Goal: Task Accomplishment & Management: Use online tool/utility

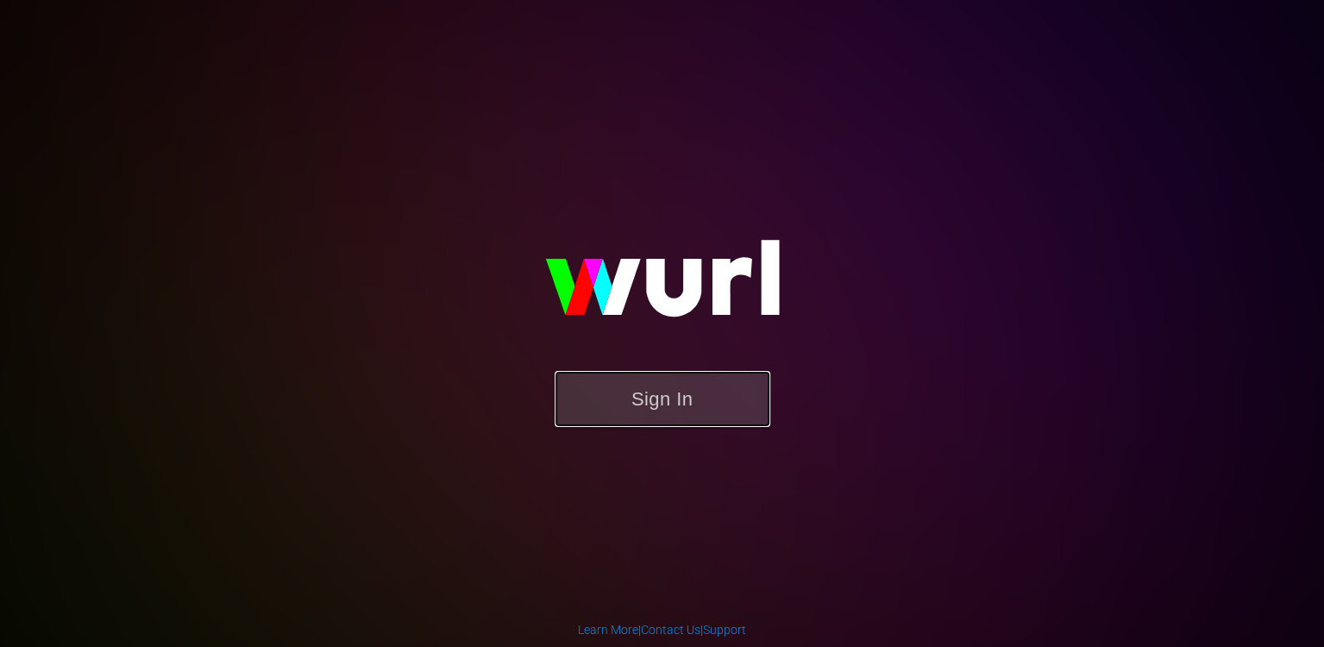
click at [693, 374] on button "Sign In" at bounding box center [663, 399] width 216 height 56
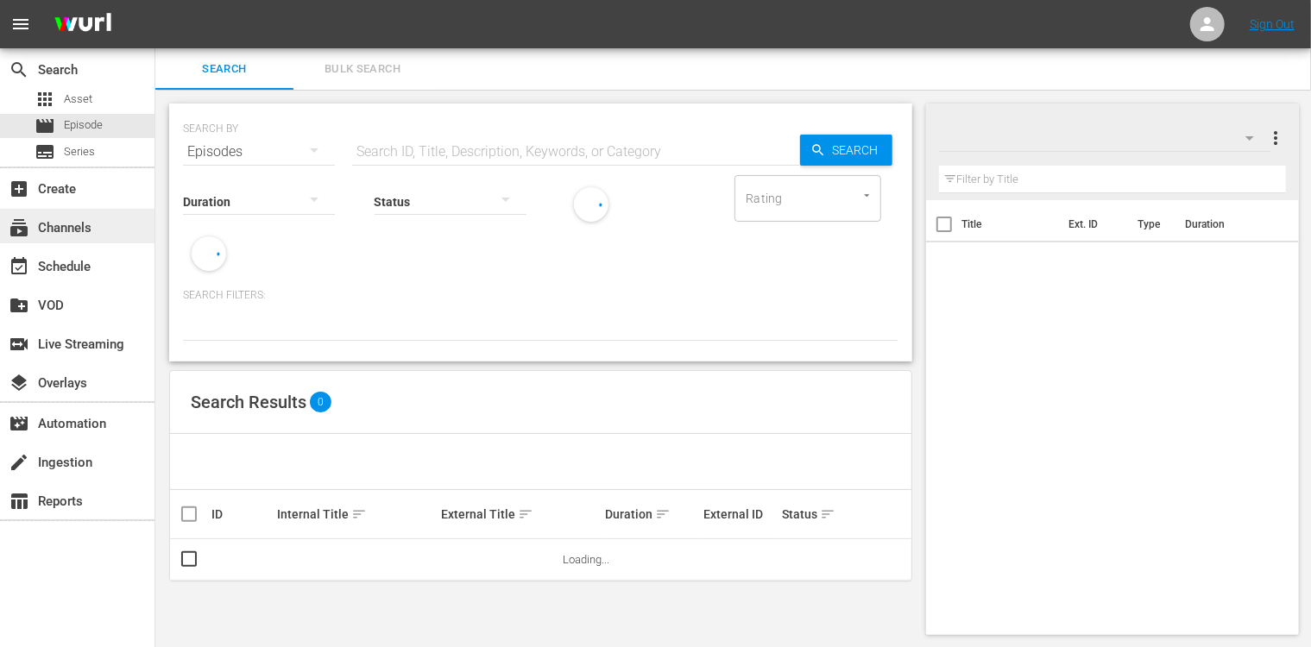
click at [72, 217] on div "subscriptions Channels" at bounding box center [48, 225] width 97 height 16
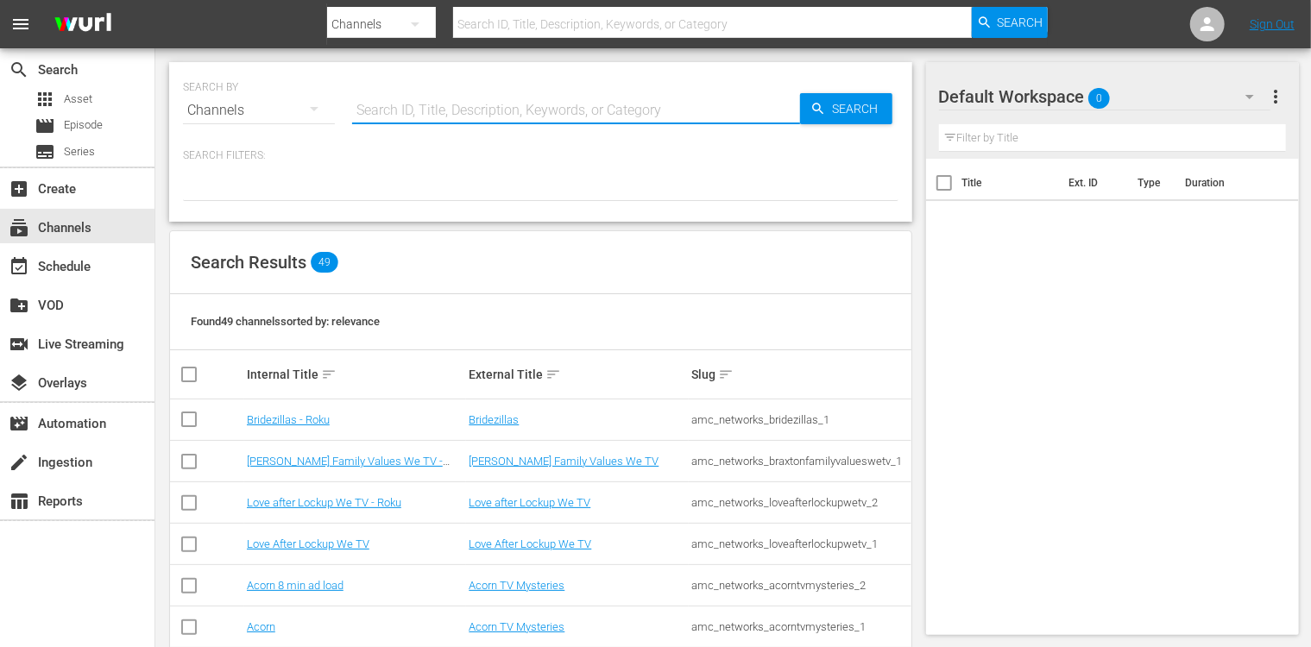
click at [582, 113] on input "text" at bounding box center [576, 110] width 448 height 41
type input "showx"
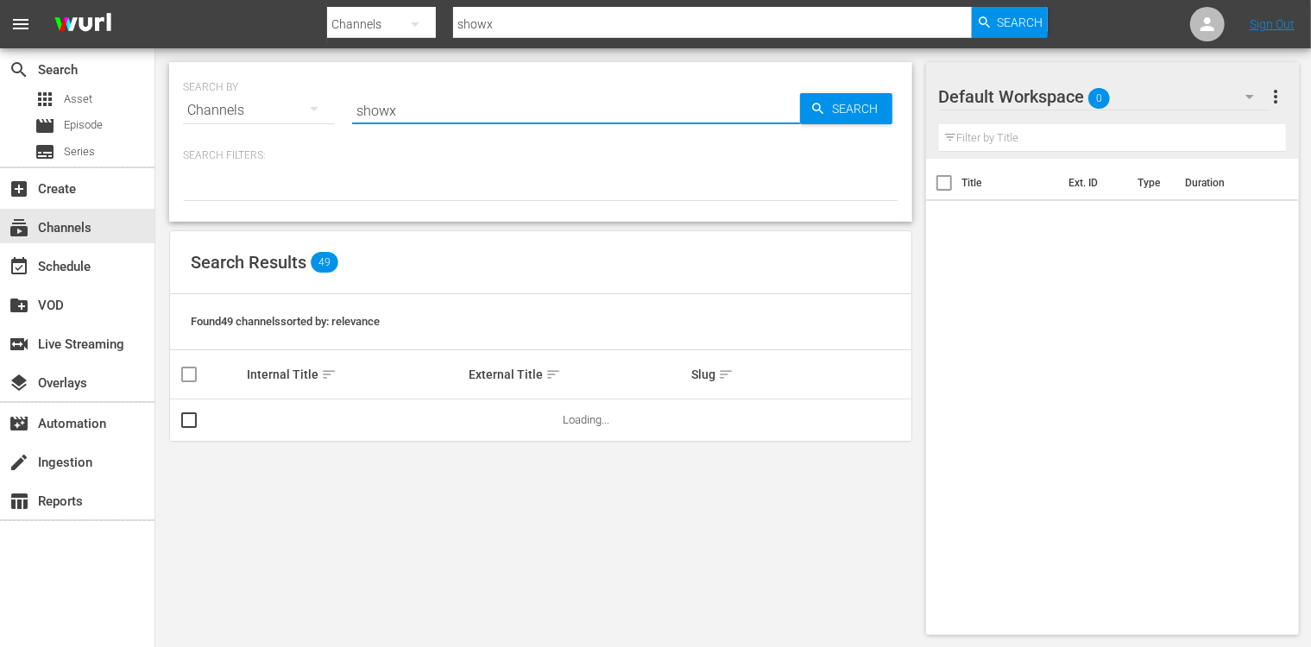
type input "showx"
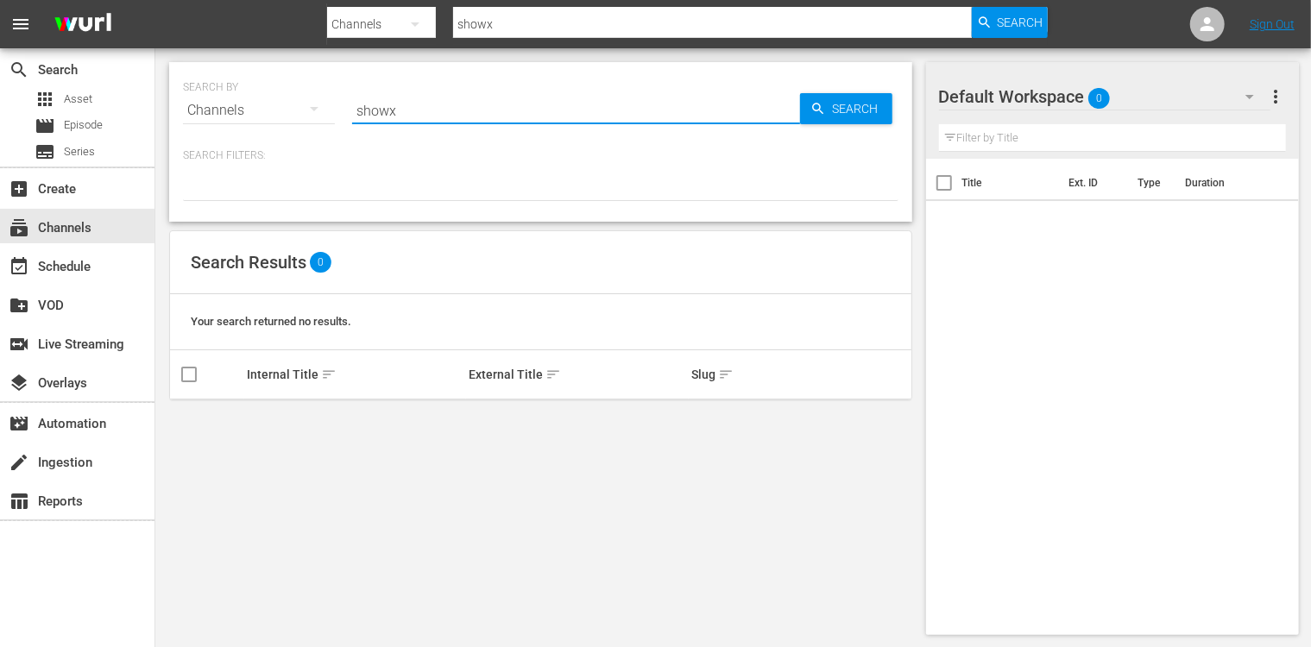
type input "show"
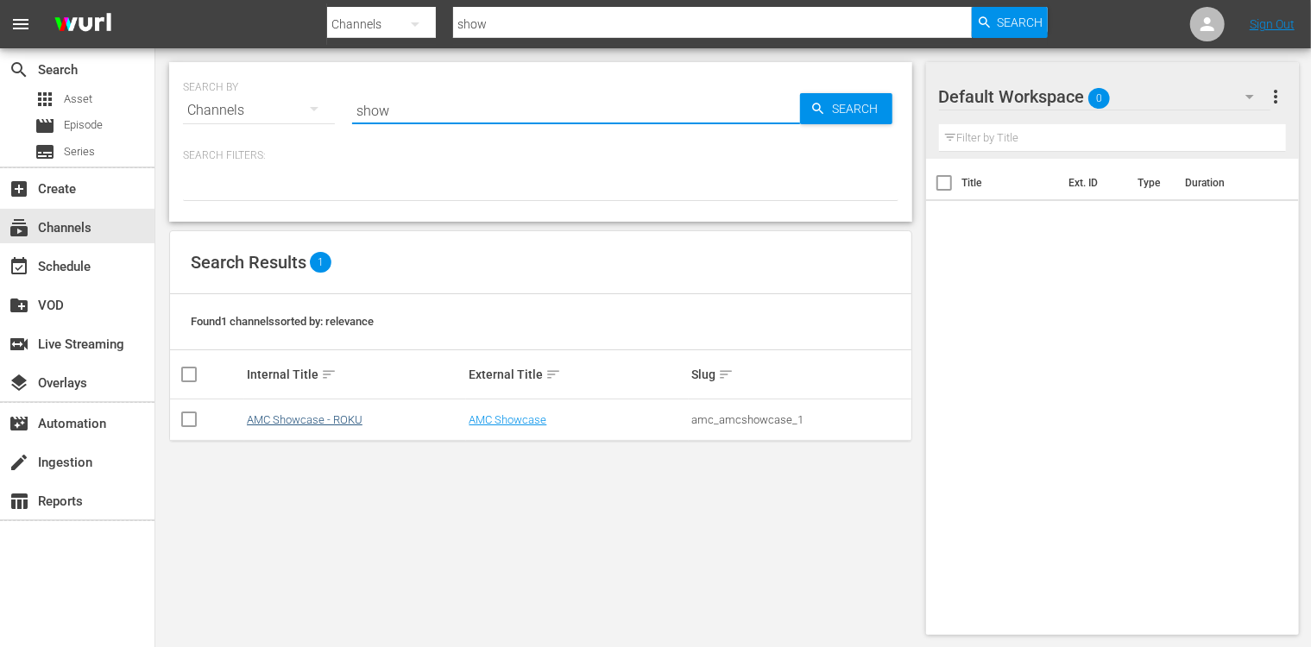
type input "show"
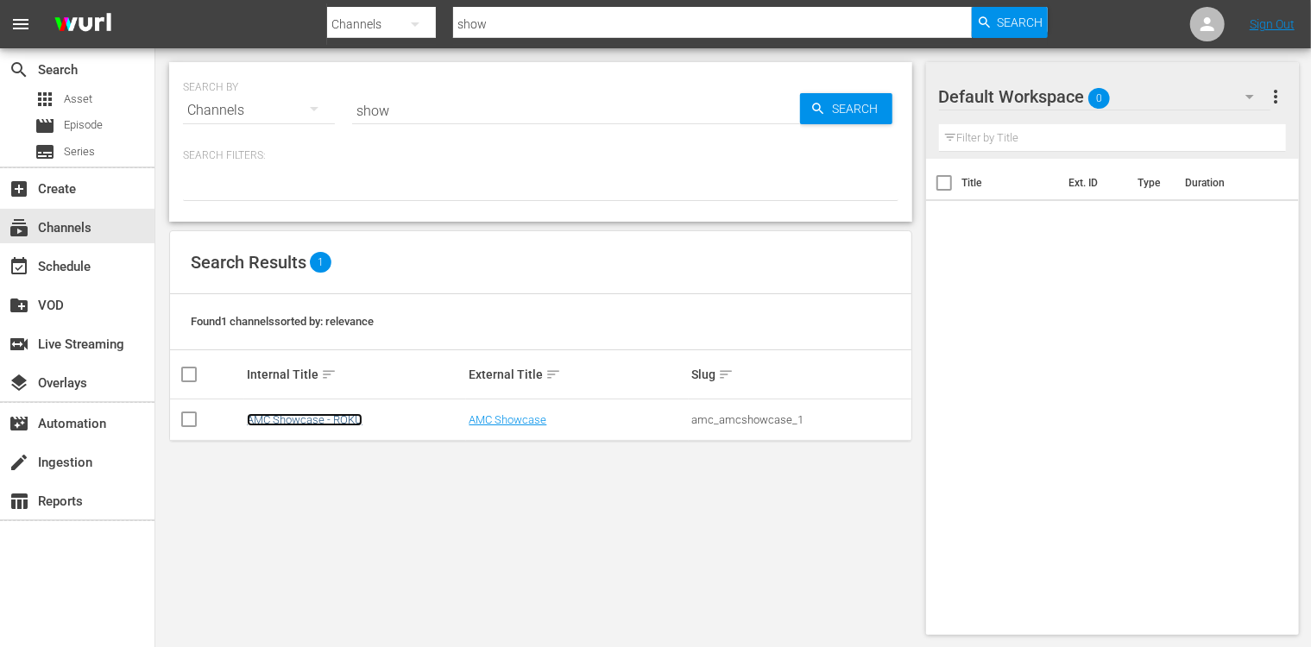
click at [321, 422] on link "AMC Showcase - ROKU" at bounding box center [305, 419] width 116 height 13
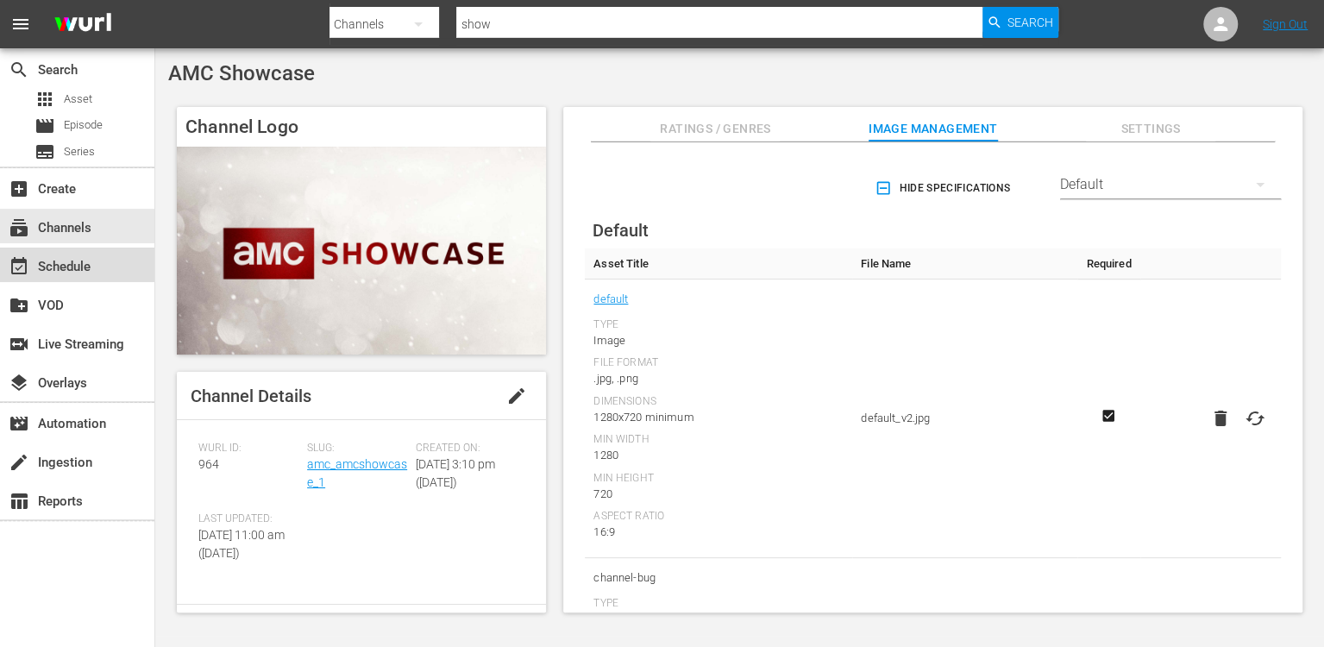
click at [91, 256] on div "event_available Schedule" at bounding box center [48, 264] width 97 height 16
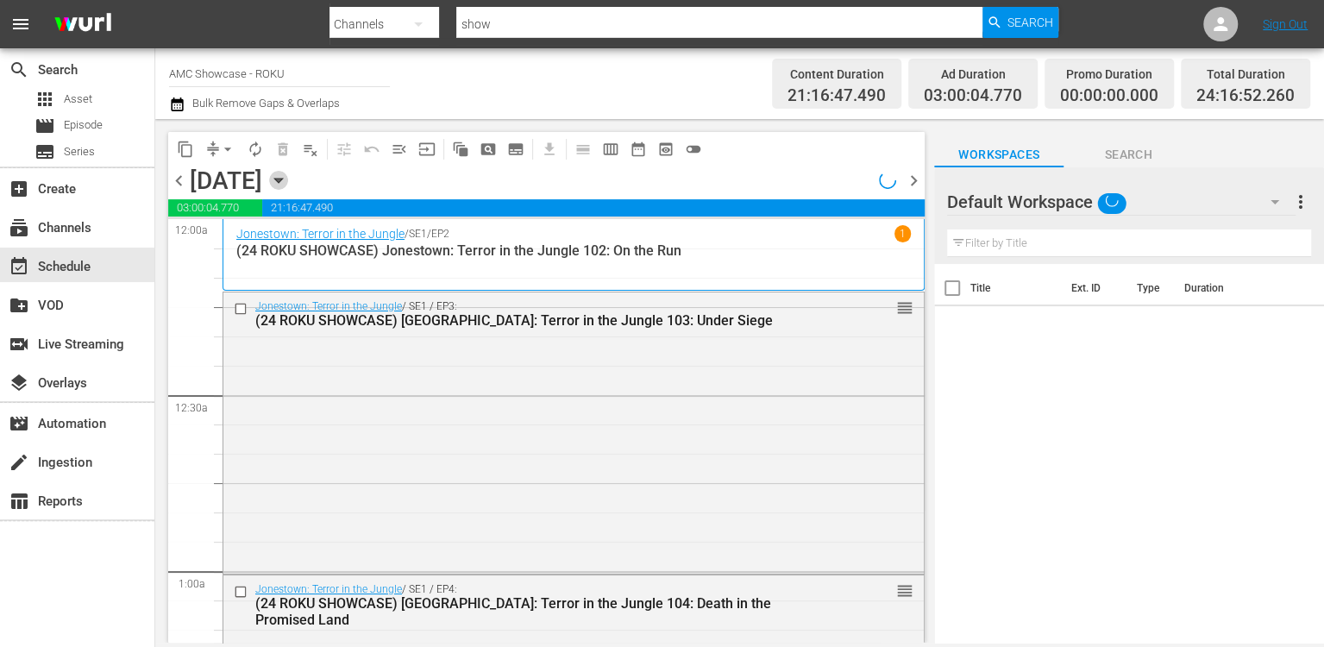
click at [288, 180] on icon "button" at bounding box center [278, 180] width 19 height 19
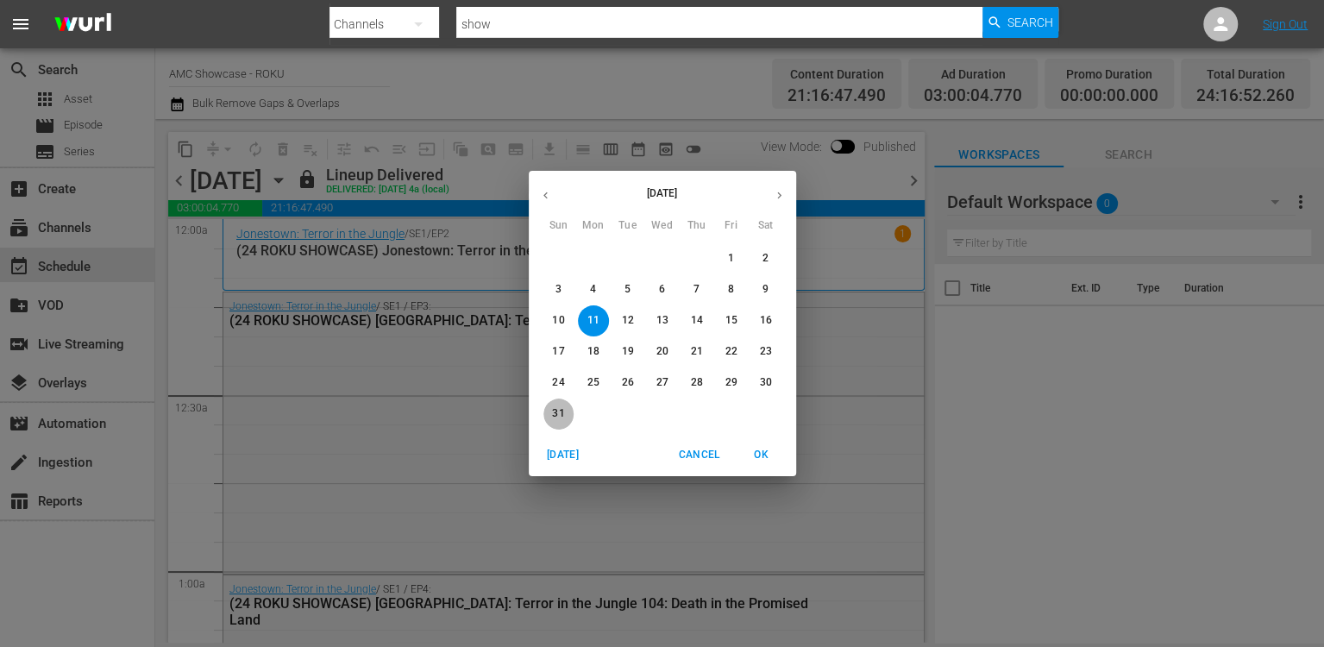
click at [556, 406] on button "31" at bounding box center [559, 414] width 31 height 31
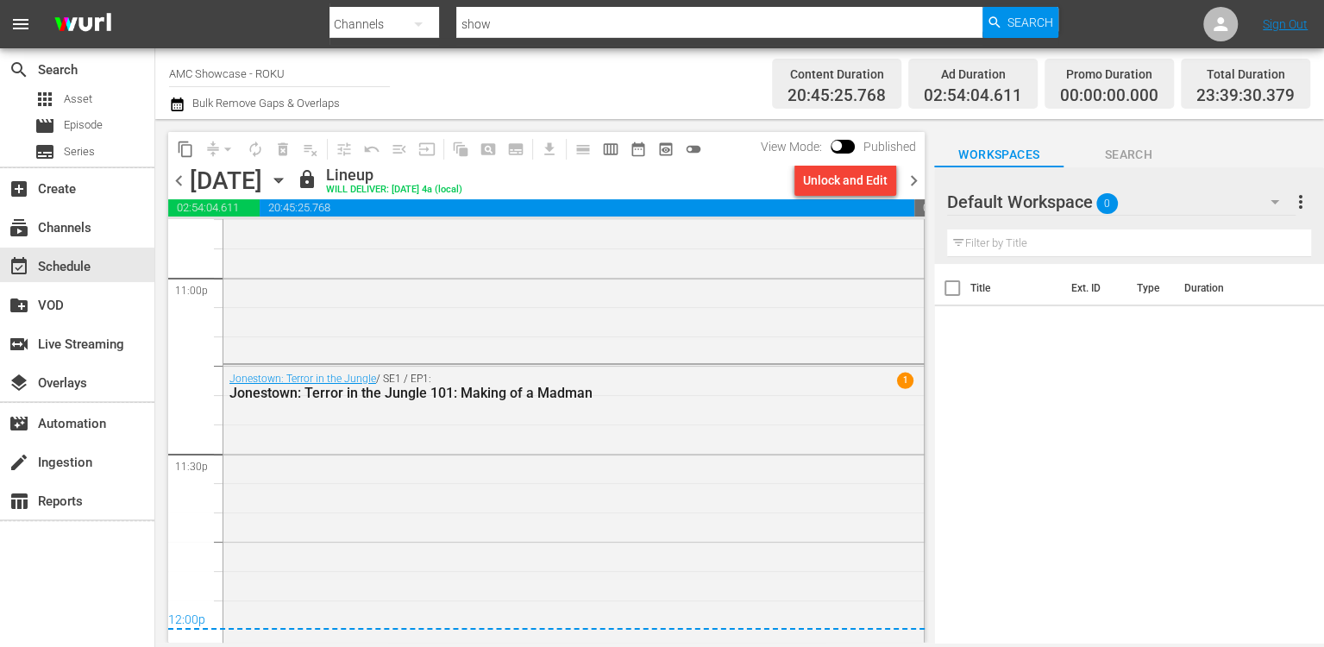
scroll to position [8047, 0]
